Goal: Task Accomplishment & Management: Use online tool/utility

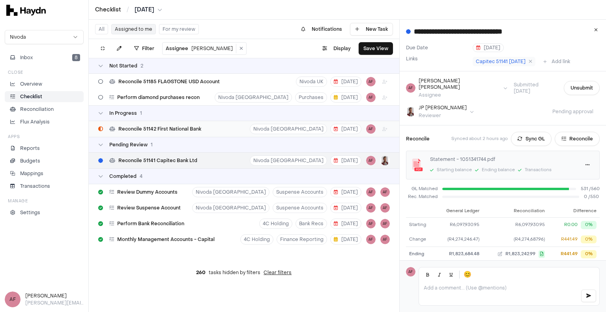
scroll to position [77, 0]
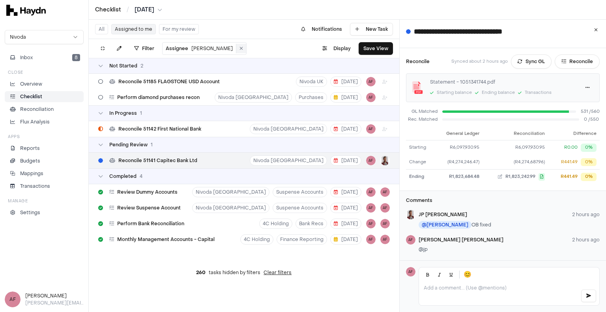
click at [240, 50] on icon at bounding box center [242, 48] width 4 height 5
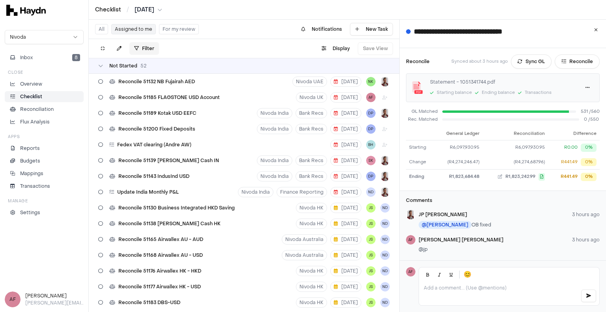
click at [151, 45] on html "Checklist / [DATE] Nivoda Inbox 8 Close Overview Checklist Reconciliation Flux …" at bounding box center [303, 156] width 606 height 312
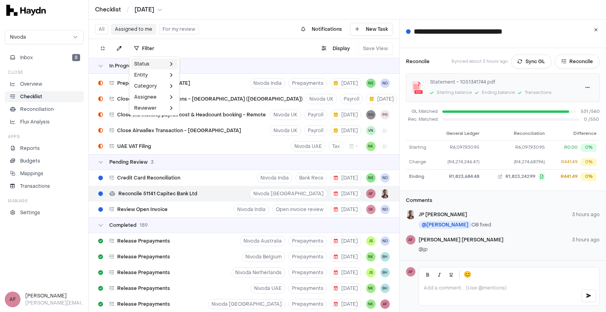
scroll to position [1162, 0]
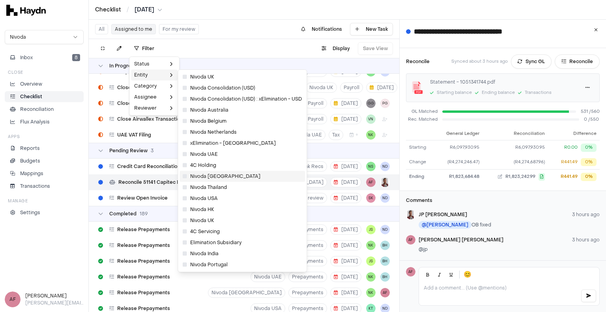
click at [229, 173] on span "Nivoda [GEOGRAPHIC_DATA]" at bounding box center [222, 176] width 78 height 6
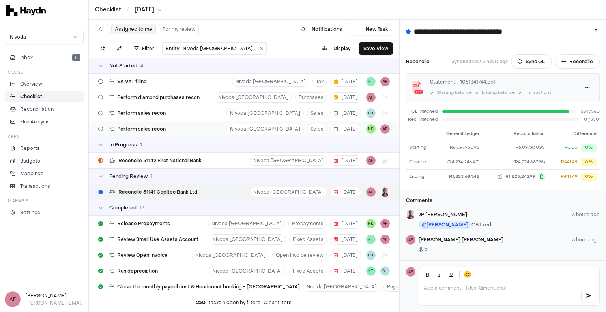
click at [213, 133] on div "Perform sales recon Nivoda [GEOGRAPHIC_DATA] Sales [DATE] NK AF" at bounding box center [244, 129] width 311 height 16
type input "**********"
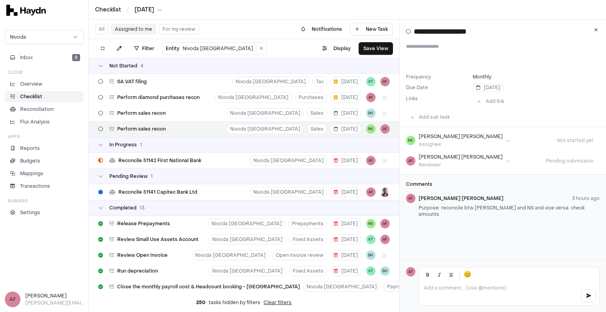
click at [216, 131] on div "Perform sales recon Nivoda [GEOGRAPHIC_DATA] Sales [DATE] NK AF" at bounding box center [244, 129] width 311 height 16
